Goal: Information Seeking & Learning: Check status

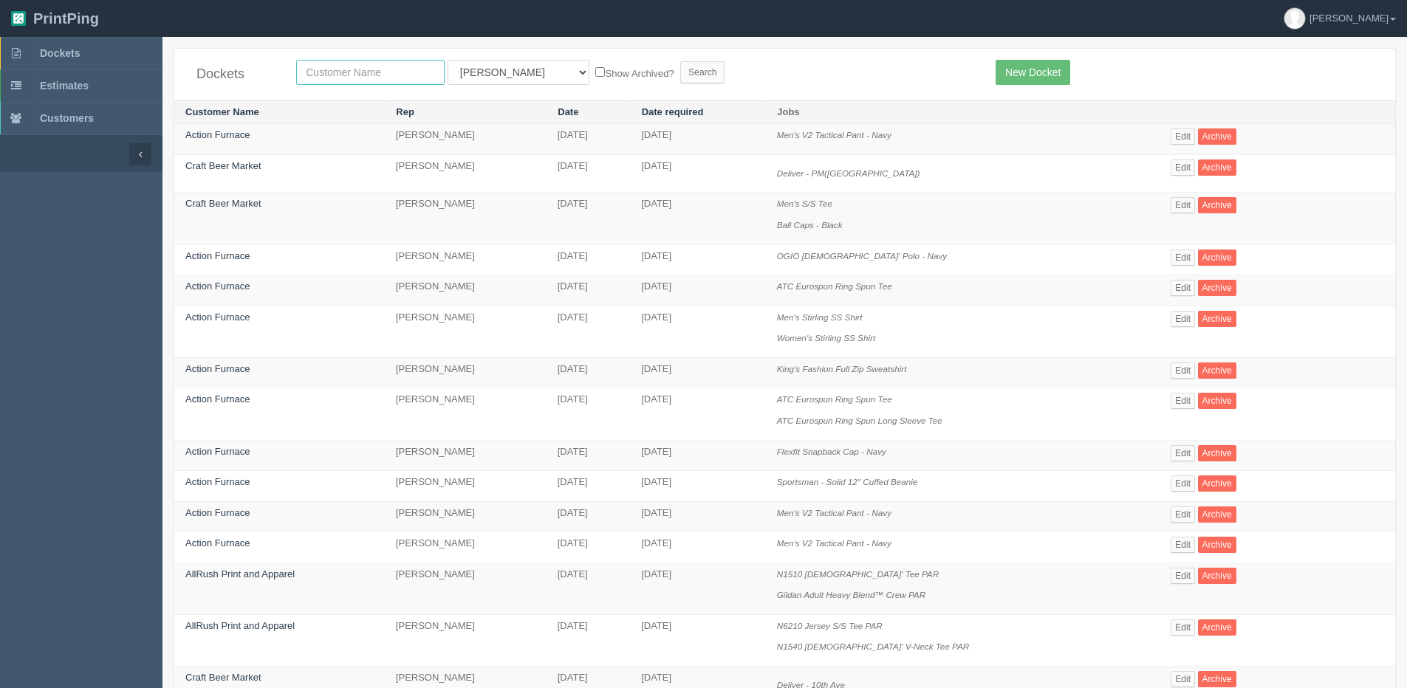
click at [427, 73] on input "text" at bounding box center [370, 72] width 148 height 25
type input "action"
click at [595, 72] on label "Show Archived?" at bounding box center [634, 72] width 78 height 17
click at [595, 72] on input "Show Archived?" at bounding box center [600, 72] width 10 height 10
checkbox input "true"
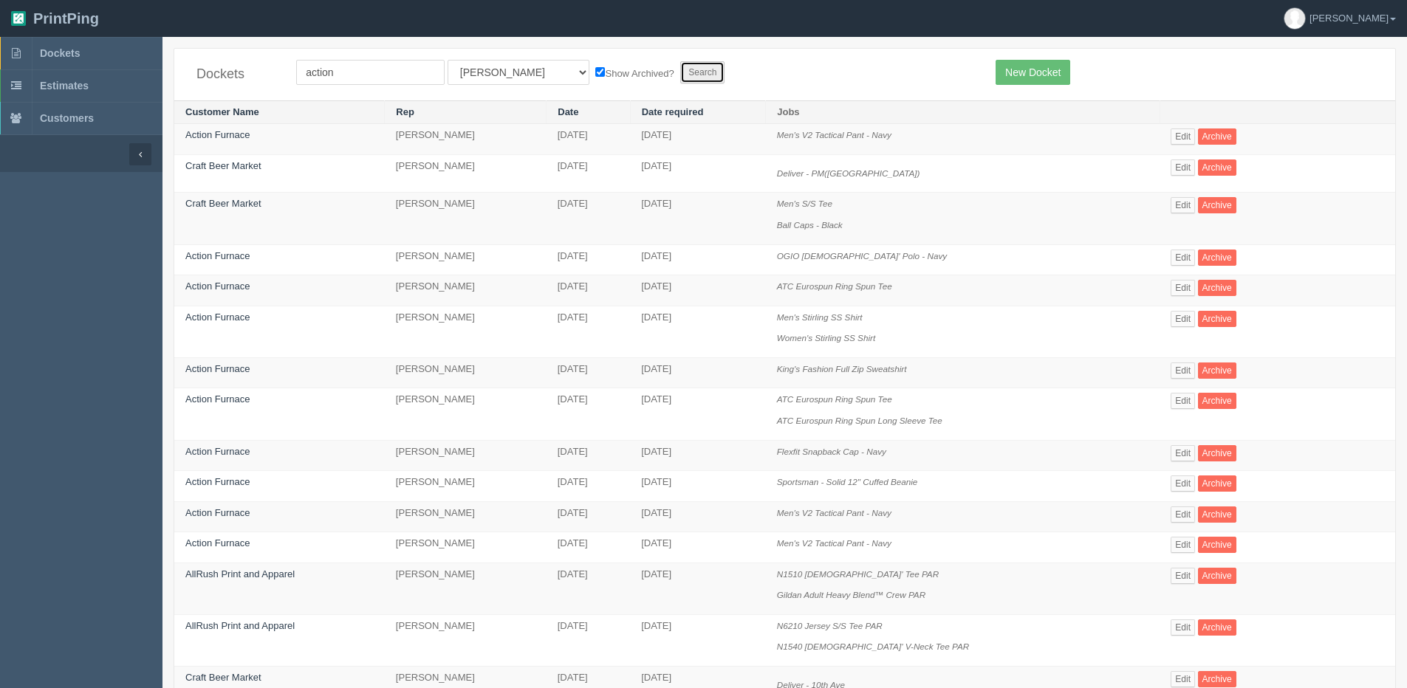
click at [680, 66] on input "Search" at bounding box center [702, 72] width 44 height 22
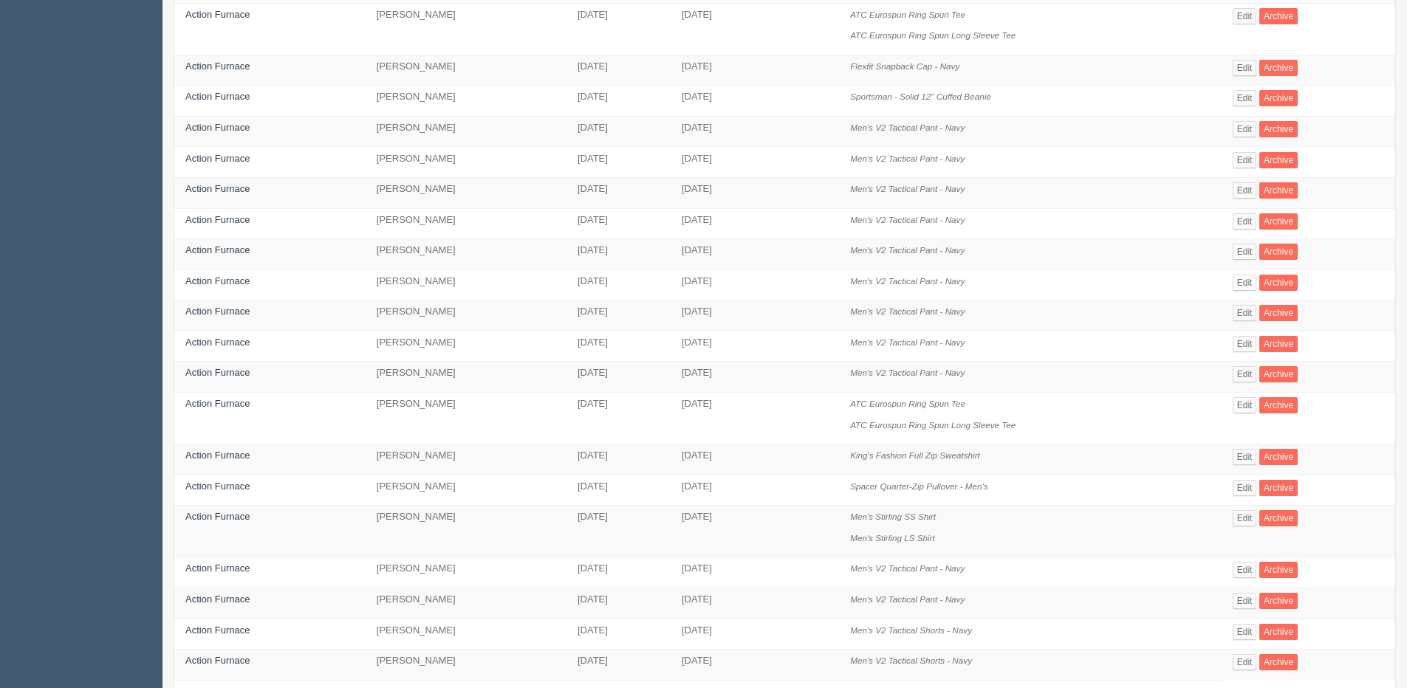
scroll to position [369, 0]
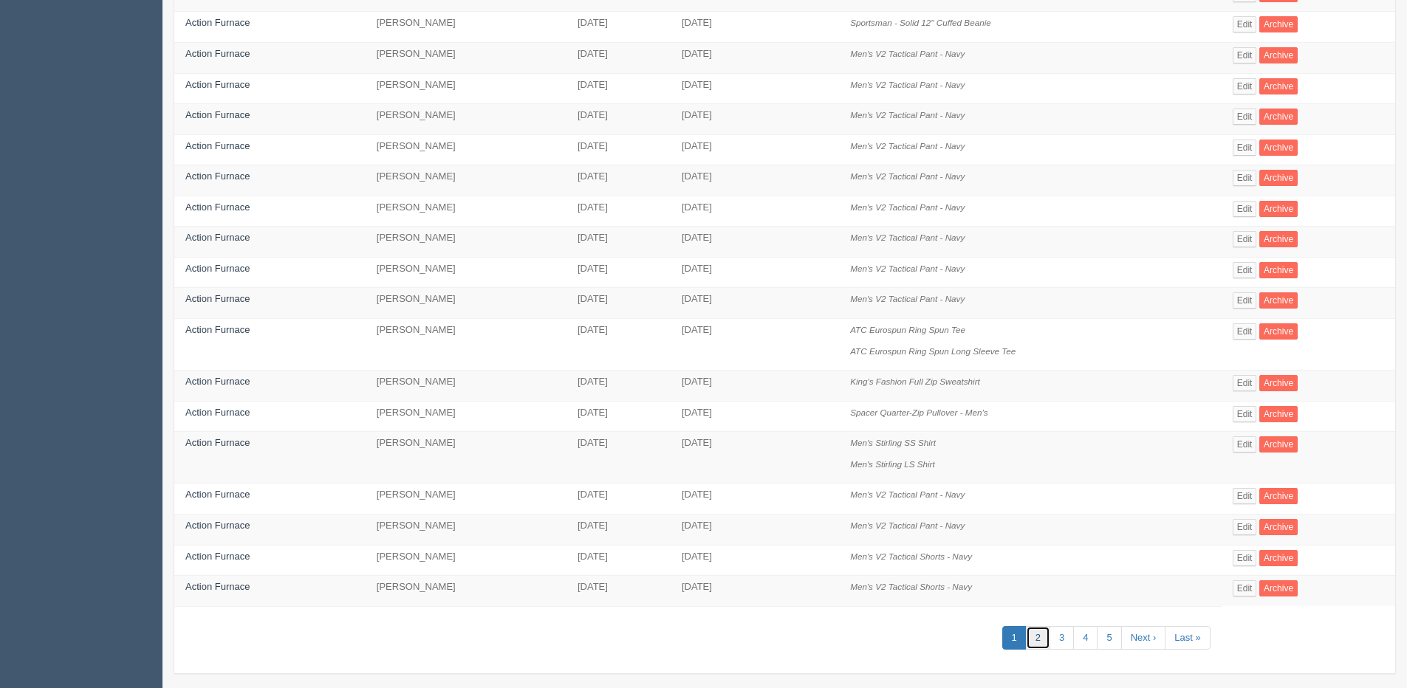
click at [1037, 640] on link "2" at bounding box center [1038, 638] width 24 height 24
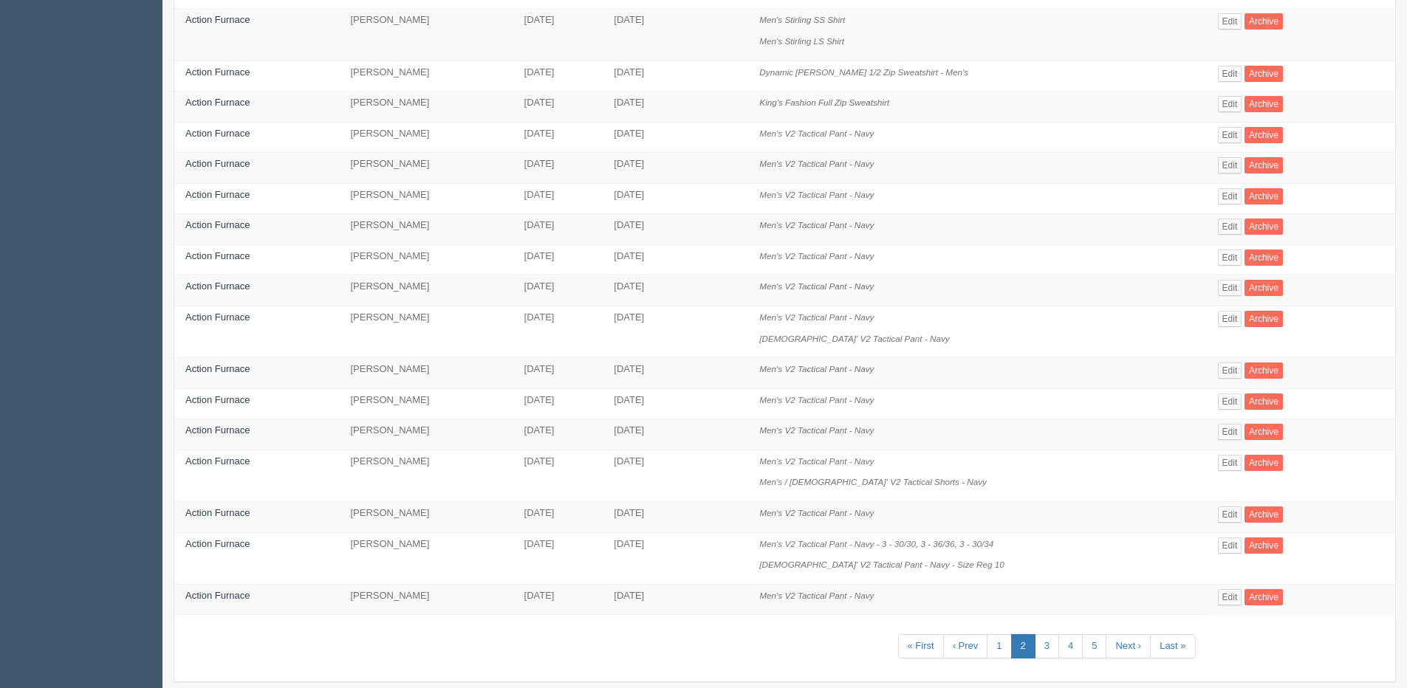
scroll to position [402, 0]
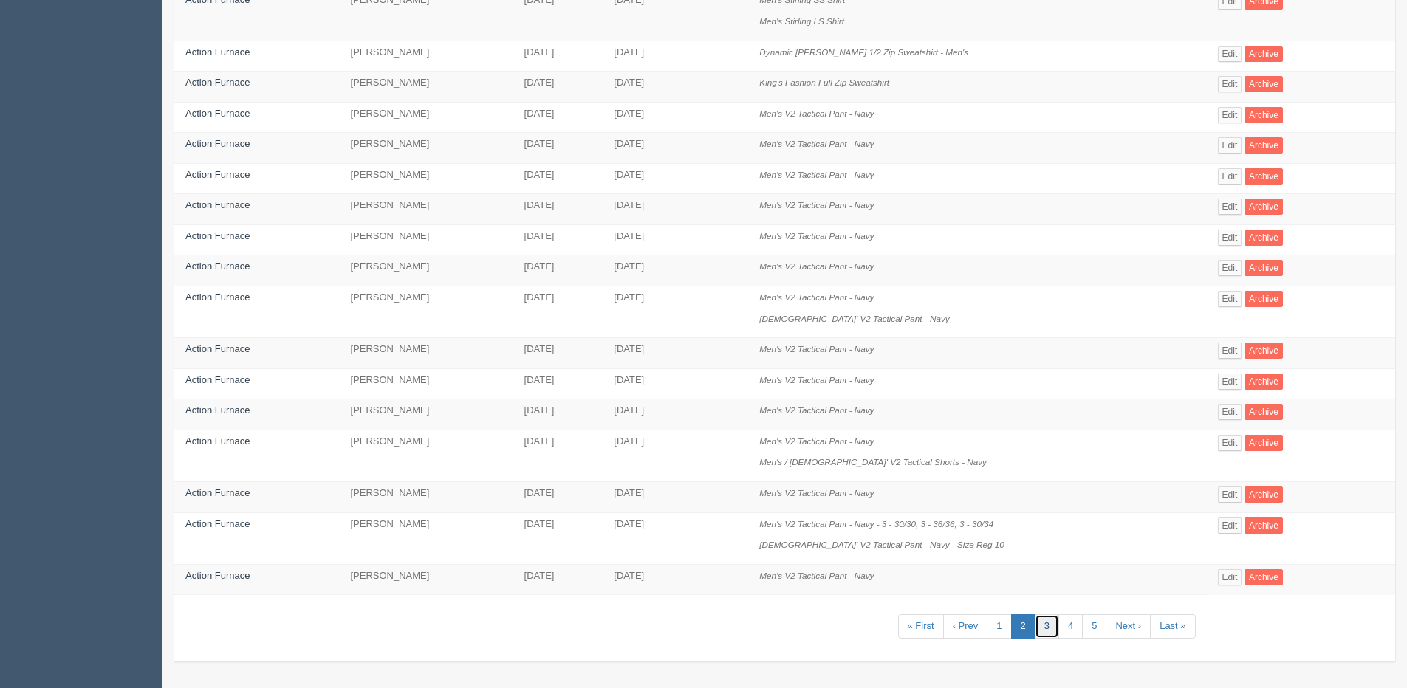
click at [1051, 632] on link "3" at bounding box center [1046, 626] width 24 height 24
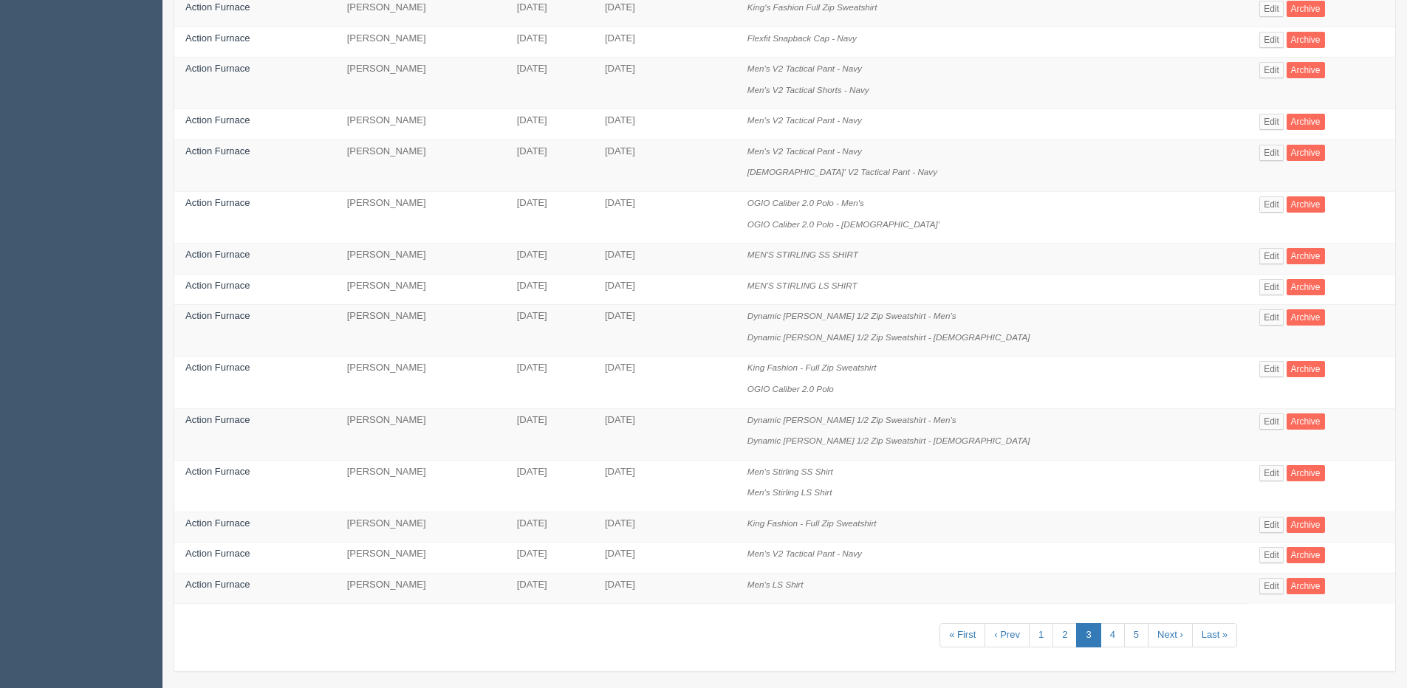
scroll to position [487, 0]
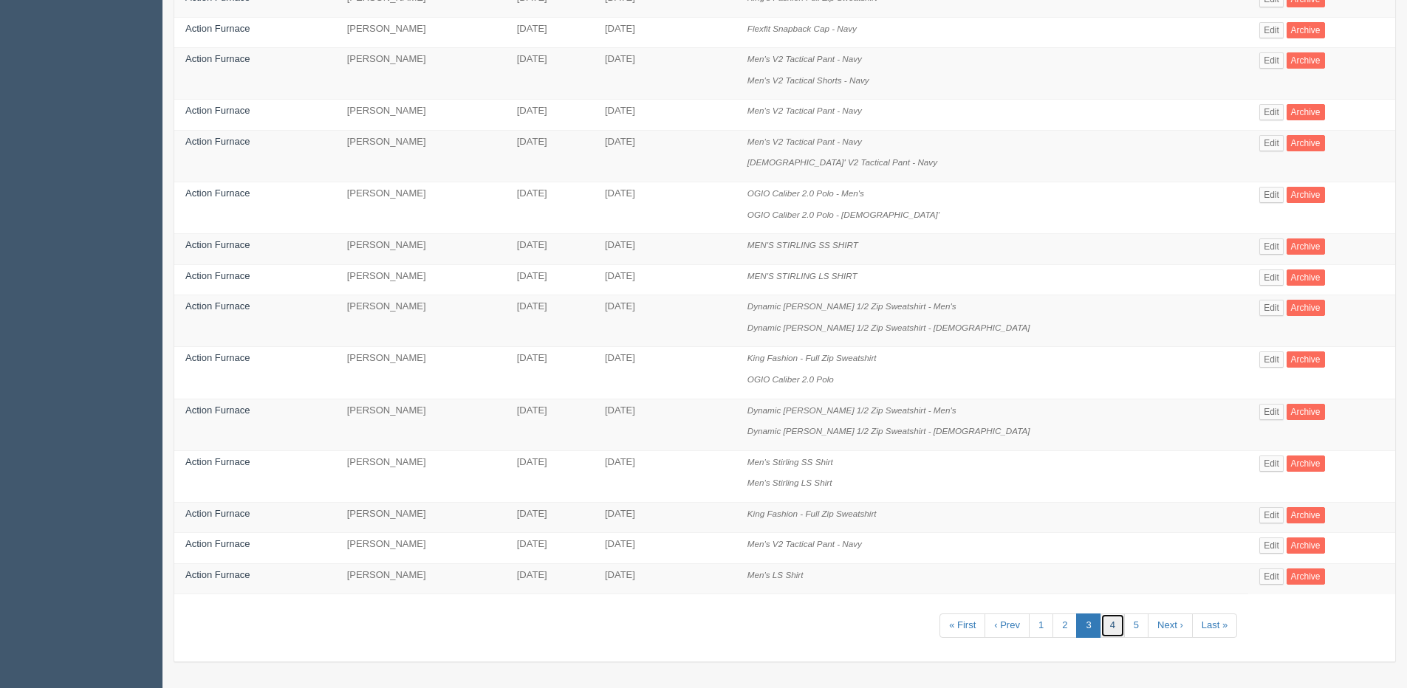
click at [1100, 628] on link "4" at bounding box center [1112, 626] width 24 height 24
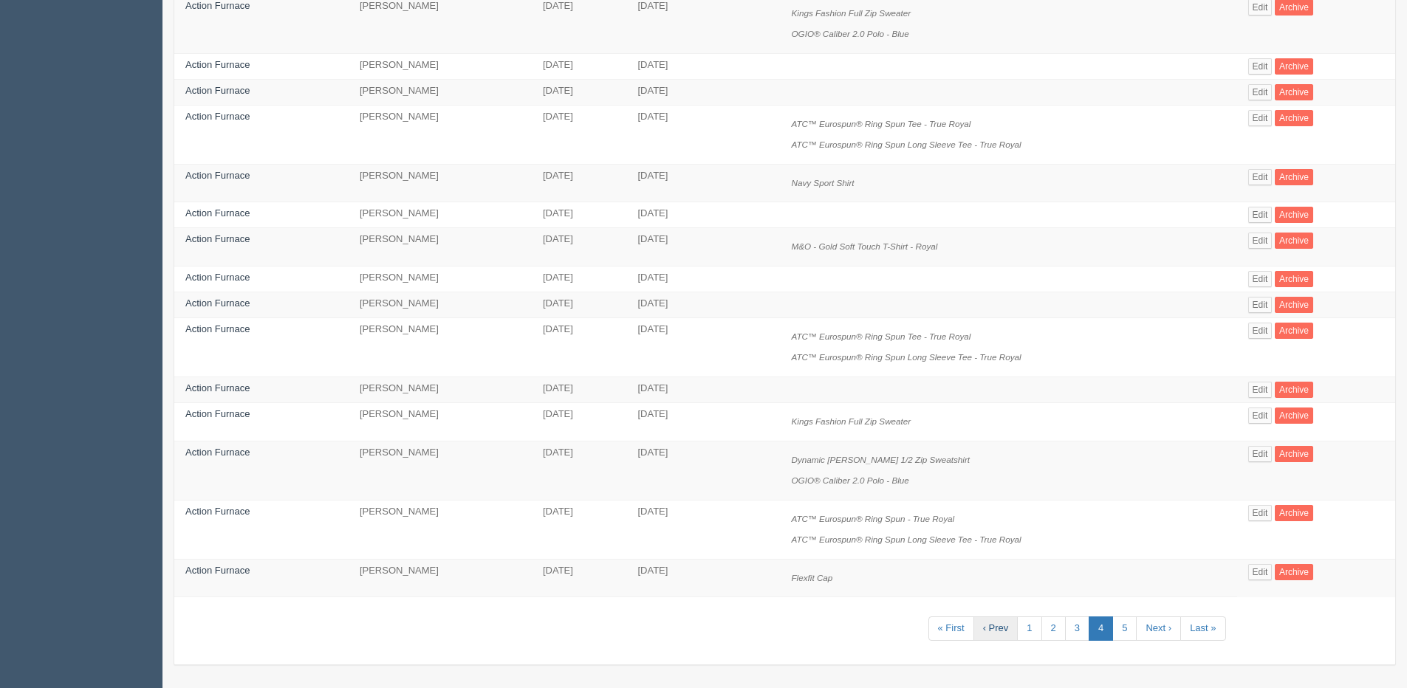
scroll to position [461, 0]
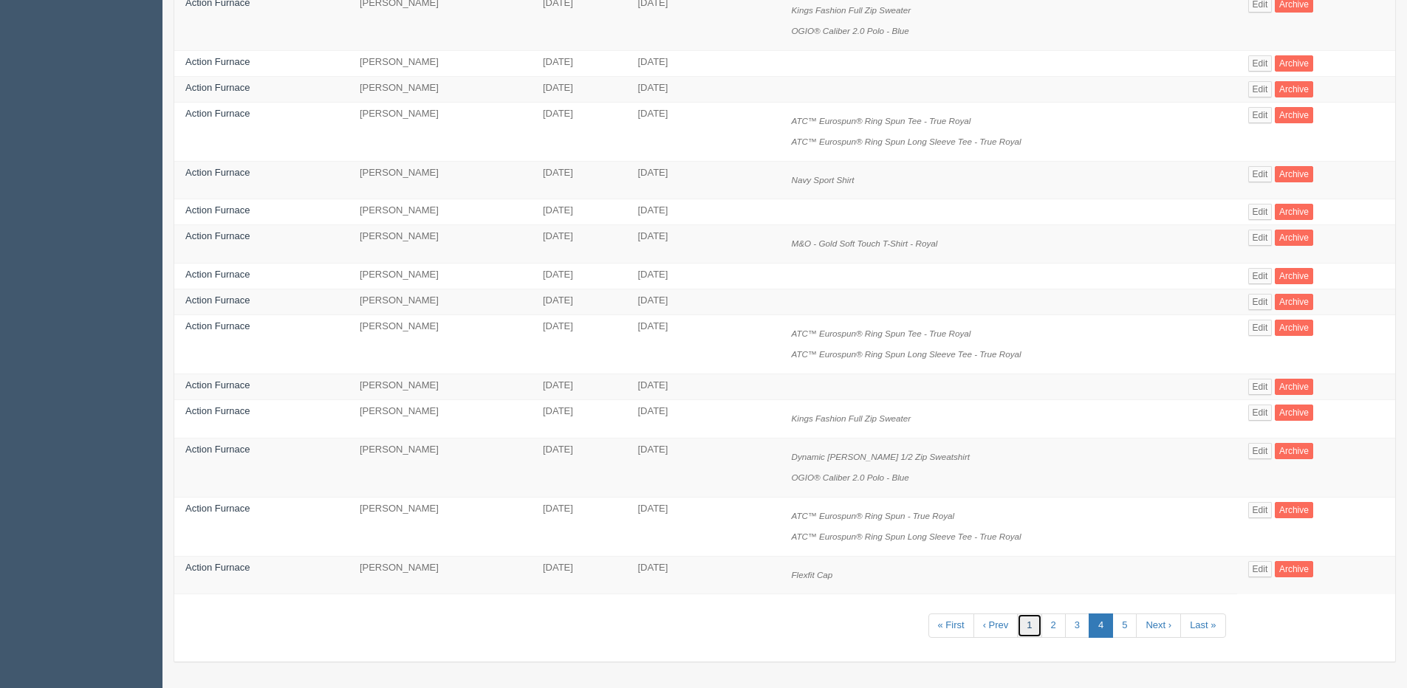
click at [1026, 625] on link "1" at bounding box center [1029, 626] width 24 height 24
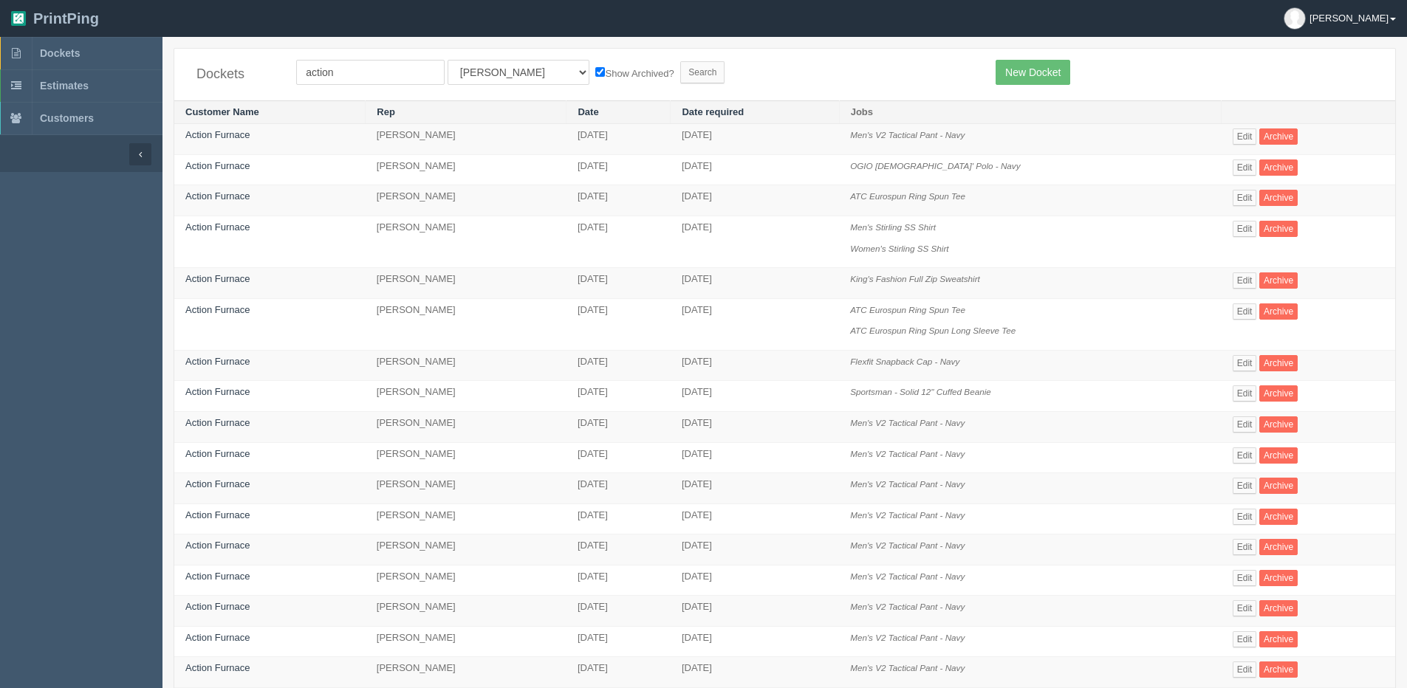
click at [1395, 13] on link "[PERSON_NAME]" at bounding box center [1339, 18] width 134 height 37
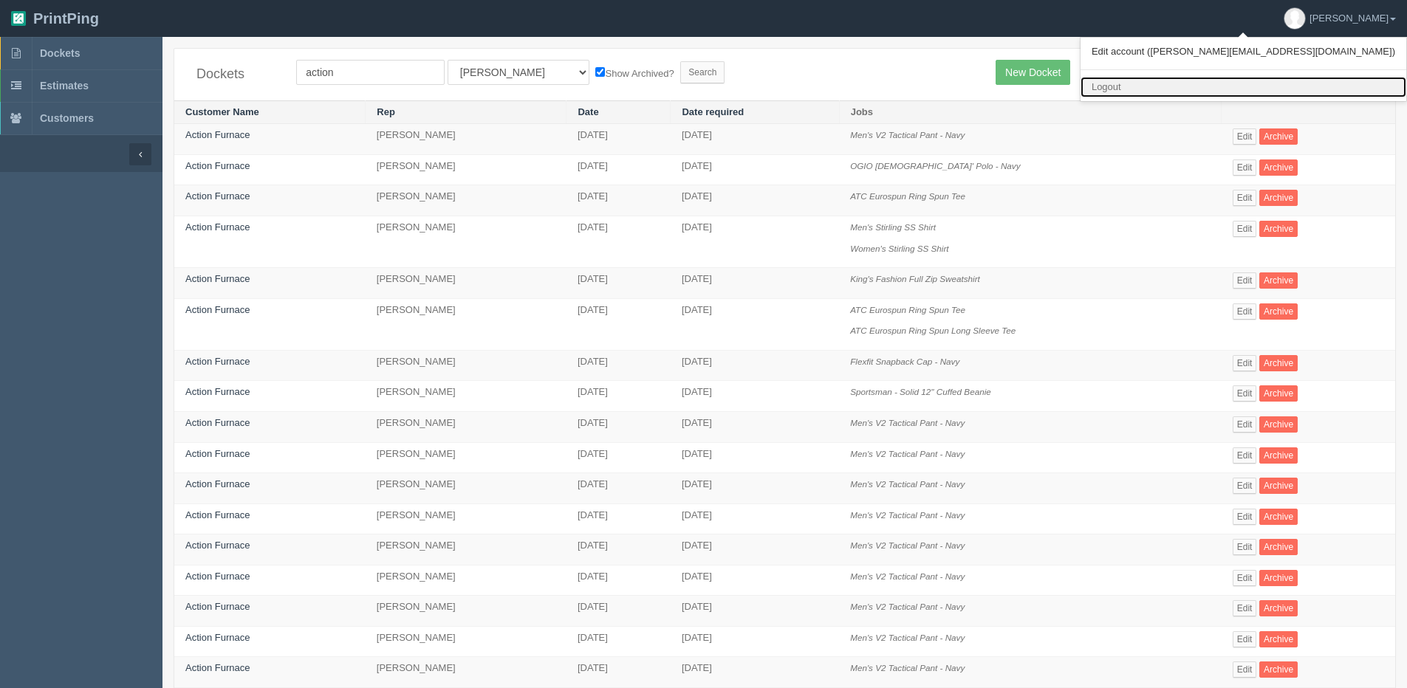
click at [1283, 90] on link "Logout" at bounding box center [1243, 87] width 326 height 21
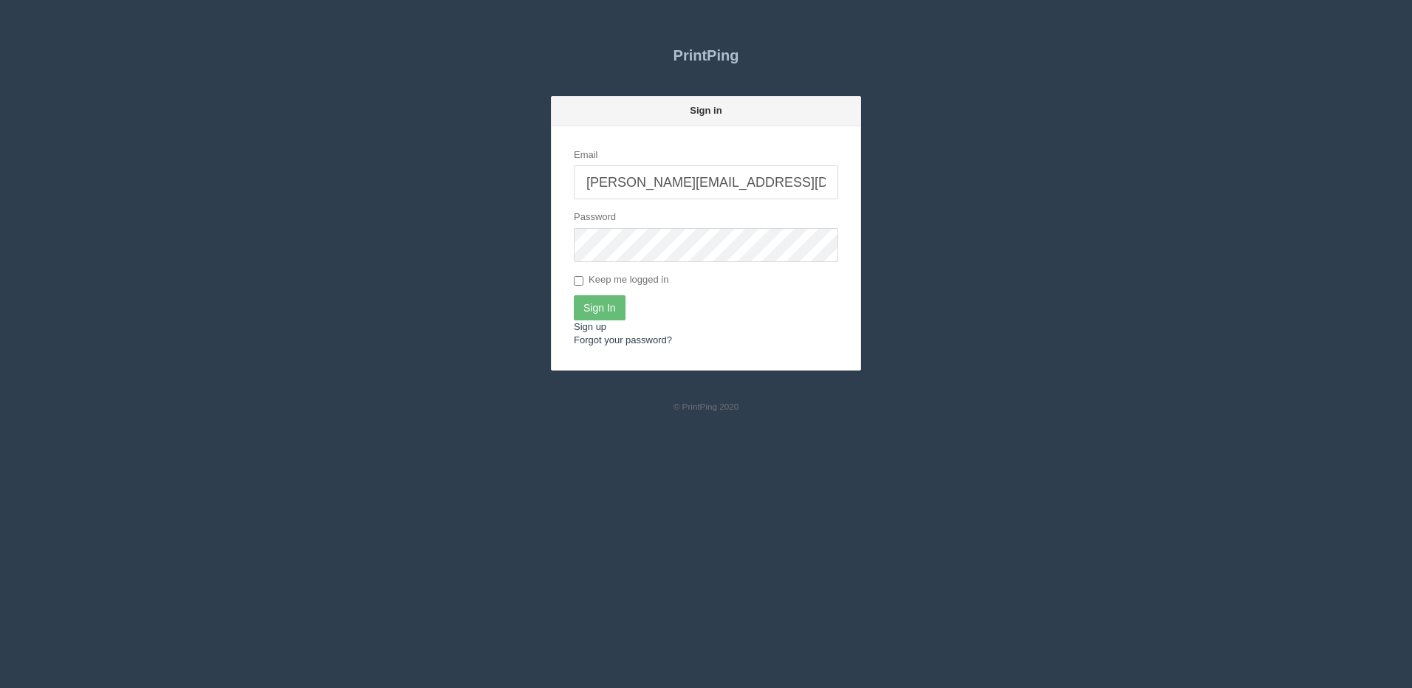
click at [711, 185] on input "[PERSON_NAME][EMAIL_ADDRESS][DOMAIN_NAME]" at bounding box center [706, 182] width 264 height 34
type input "dan@allrush.ca"
click at [588, 317] on input "Sign In" at bounding box center [600, 307] width 52 height 25
